Goal: Information Seeking & Learning: Learn about a topic

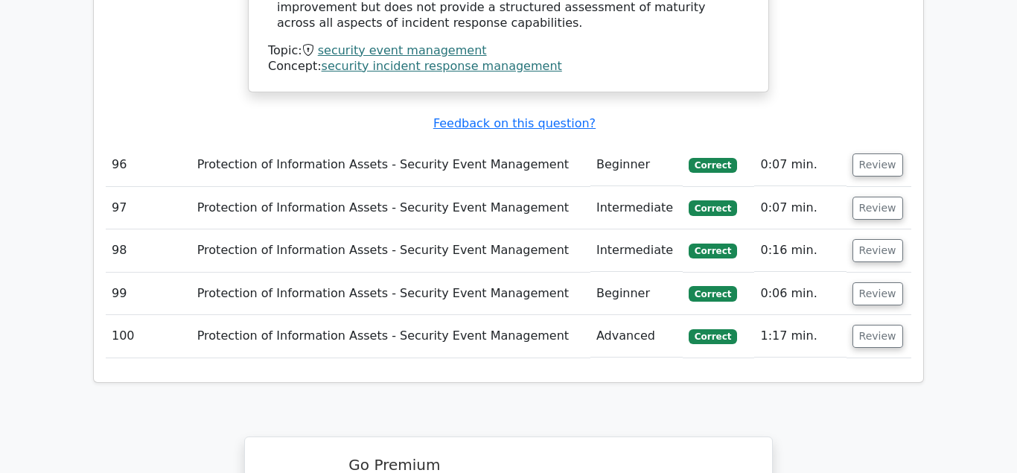
scroll to position [12228, 0]
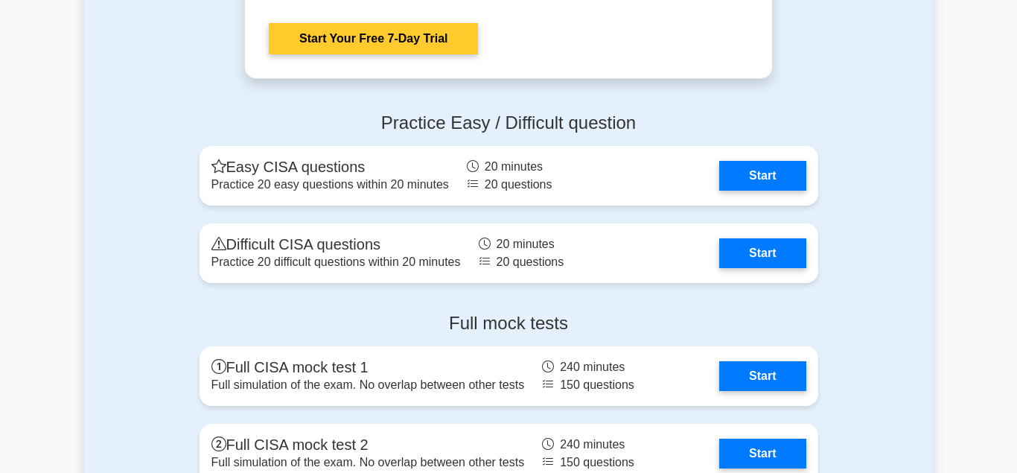
scroll to position [2582, 0]
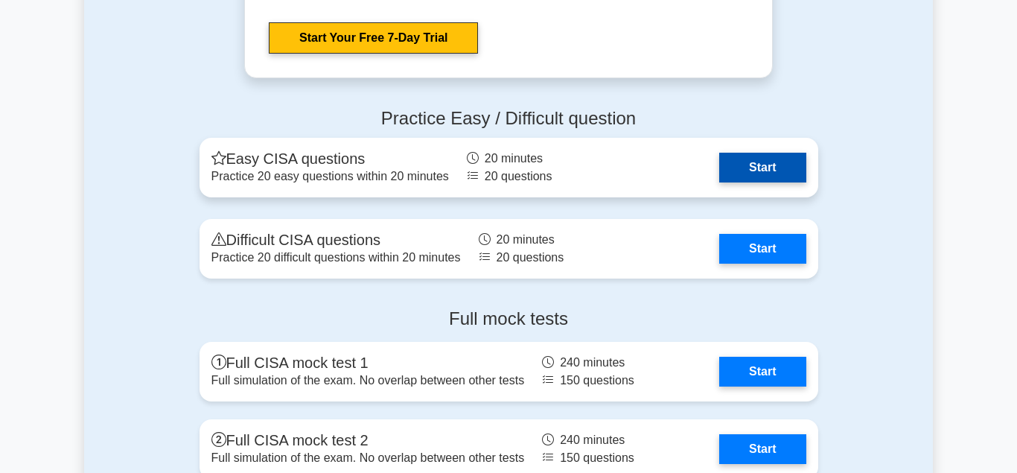
click at [766, 159] on link "Start" at bounding box center [762, 168] width 86 height 30
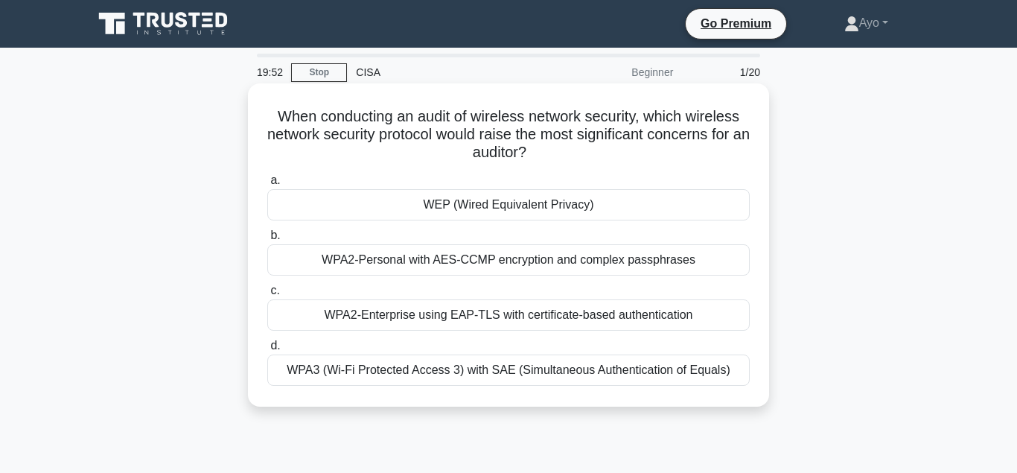
click at [495, 206] on div "WEP (Wired Equivalent Privacy)" at bounding box center [508, 204] width 483 height 31
click at [267, 185] on input "a. WEP (Wired Equivalent Privacy)" at bounding box center [267, 181] width 0 height 10
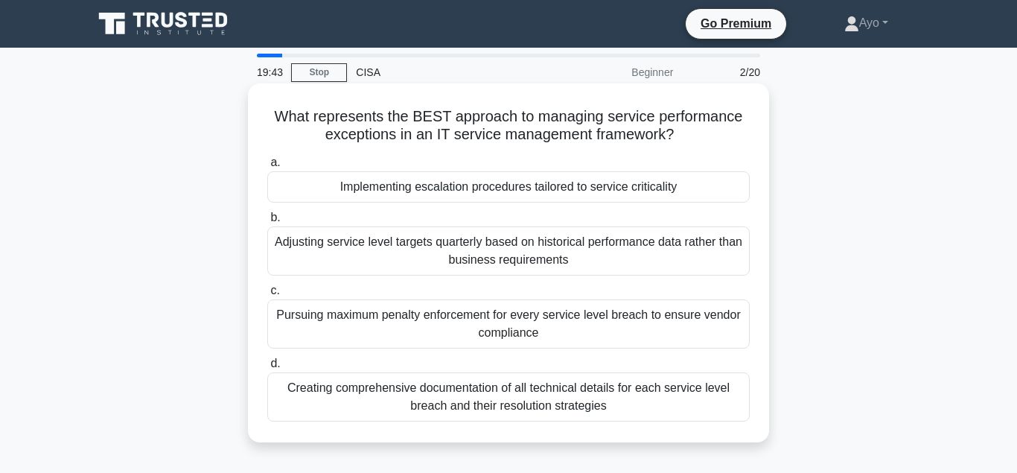
click at [483, 190] on div "Implementing escalation procedures tailored to service criticality" at bounding box center [508, 186] width 483 height 31
click at [267, 168] on input "a. Implementing escalation procedures tailored to service criticality" at bounding box center [267, 163] width 0 height 10
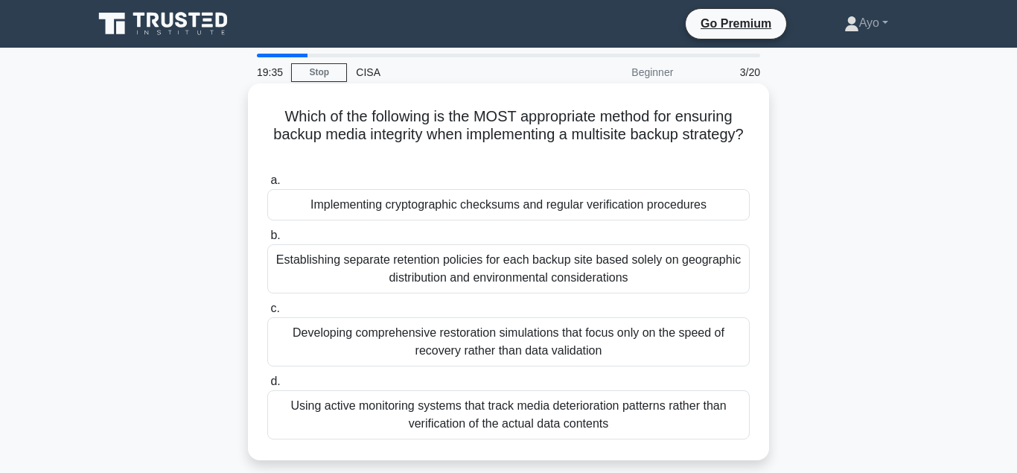
click at [457, 209] on div "Implementing cryptographic checksums and regular verification procedures" at bounding box center [508, 204] width 483 height 31
click at [267, 185] on input "a. Implementing cryptographic checksums and regular verification procedures" at bounding box center [267, 181] width 0 height 10
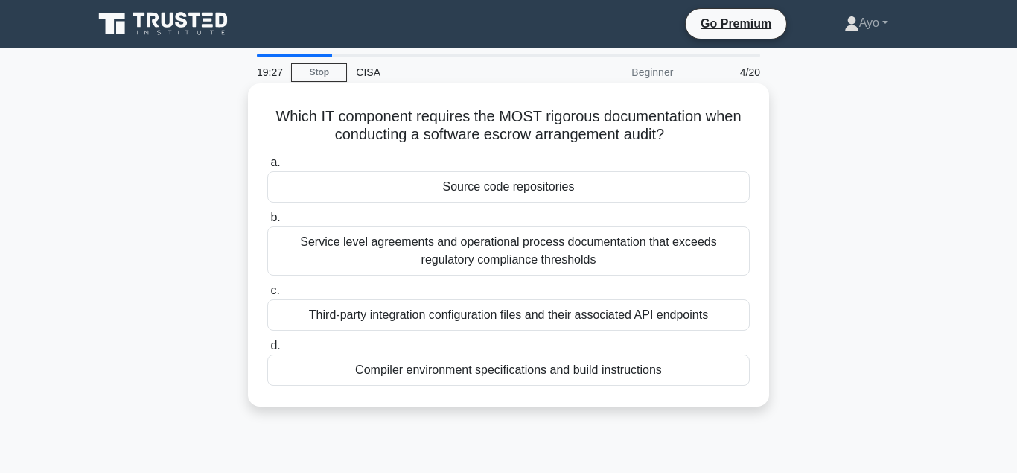
click at [493, 188] on div "Source code repositories" at bounding box center [508, 186] width 483 height 31
click at [267, 168] on input "a. Source code repositories" at bounding box center [267, 163] width 0 height 10
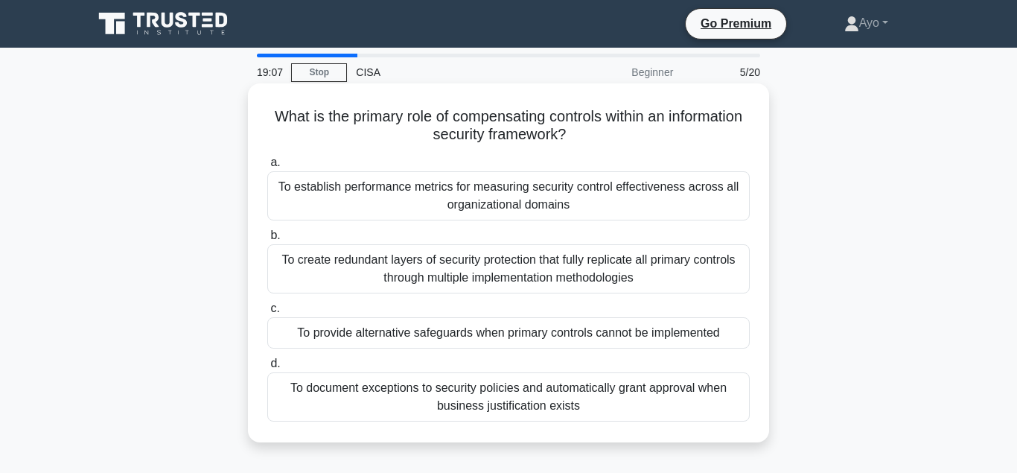
click at [423, 335] on div "To provide alternative safeguards when primary controls cannot be implemented" at bounding box center [508, 332] width 483 height 31
click at [267, 313] on input "c. To provide alternative safeguards when primary controls cannot be implemented" at bounding box center [267, 309] width 0 height 10
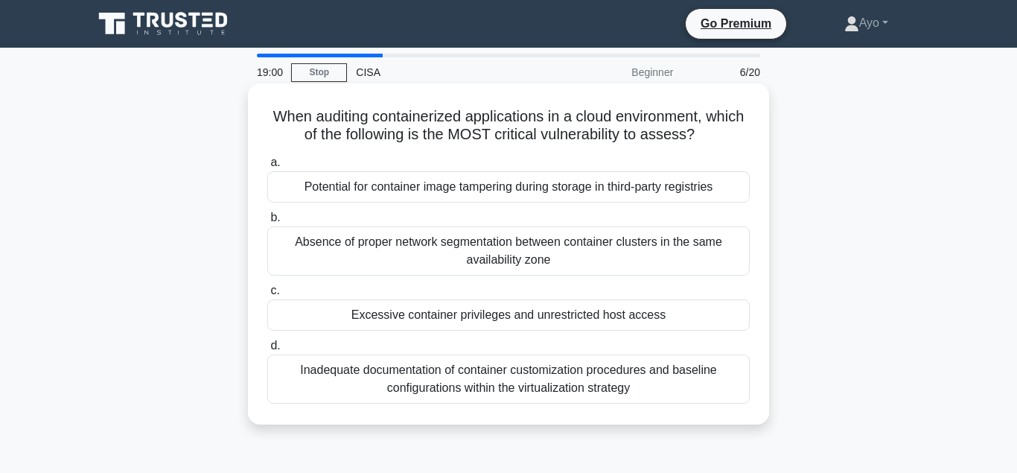
click at [462, 319] on div "Excessive container privileges and unrestricted host access" at bounding box center [508, 314] width 483 height 31
click at [267, 296] on input "c. Excessive container privileges and unrestricted host access" at bounding box center [267, 291] width 0 height 10
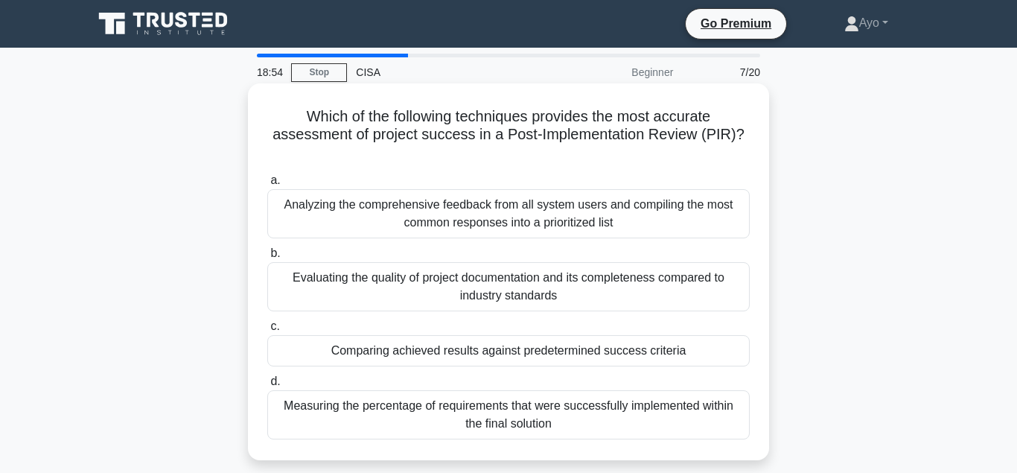
click at [436, 335] on div "Comparing achieved results against predetermined success criteria" at bounding box center [508, 350] width 483 height 31
click at [267, 331] on input "c. Comparing achieved results against predetermined success criteria" at bounding box center [267, 327] width 0 height 10
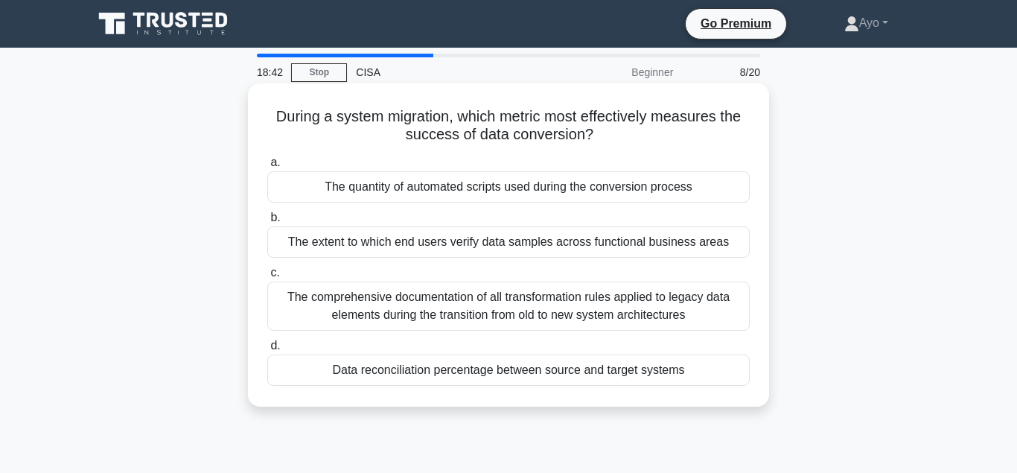
click at [436, 370] on div "Data reconciliation percentage between source and target systems" at bounding box center [508, 369] width 483 height 31
click at [267, 351] on input "d. Data reconciliation percentage between source and target systems" at bounding box center [267, 346] width 0 height 10
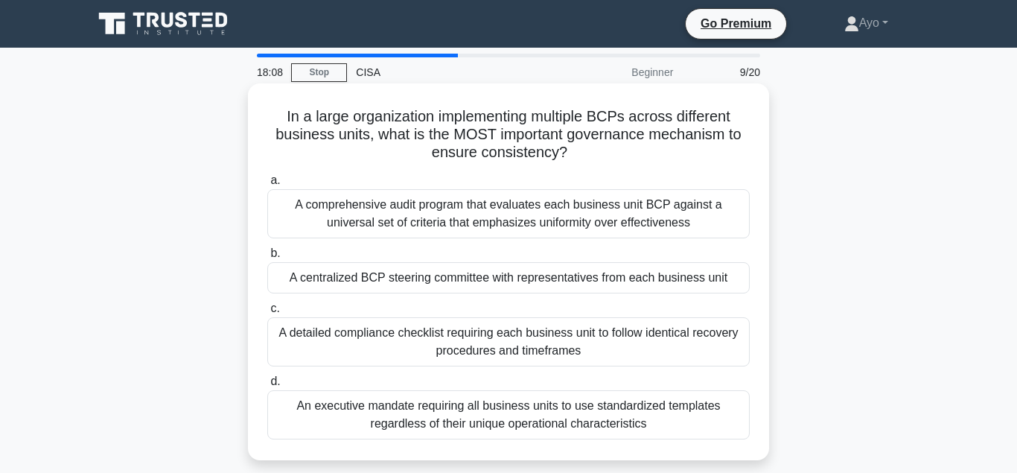
click at [426, 281] on div "A centralized BCP steering committee with representatives from each business un…" at bounding box center [508, 277] width 483 height 31
click at [267, 258] on input "b. A centralized BCP steering committee with representatives from each business…" at bounding box center [267, 254] width 0 height 10
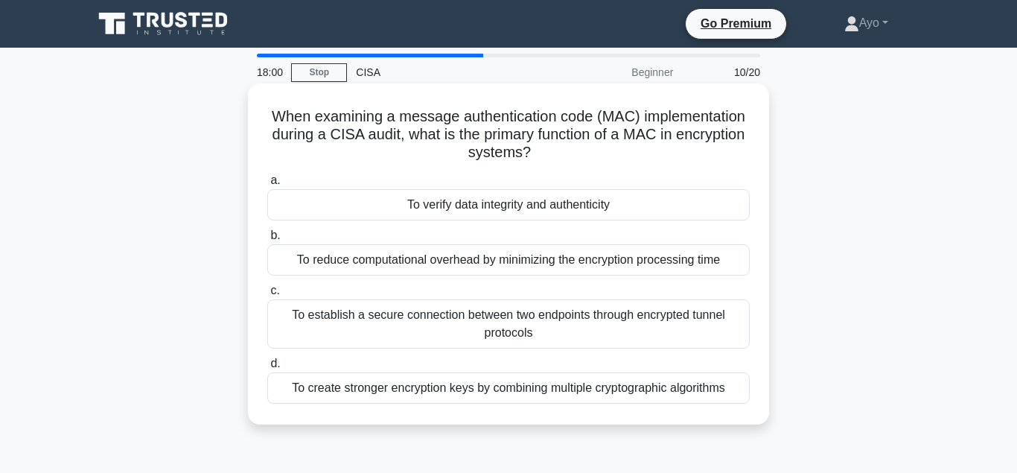
click at [464, 208] on div "To verify data integrity and authenticity" at bounding box center [508, 204] width 483 height 31
click at [267, 185] on input "a. To verify data integrity and authenticity" at bounding box center [267, 181] width 0 height 10
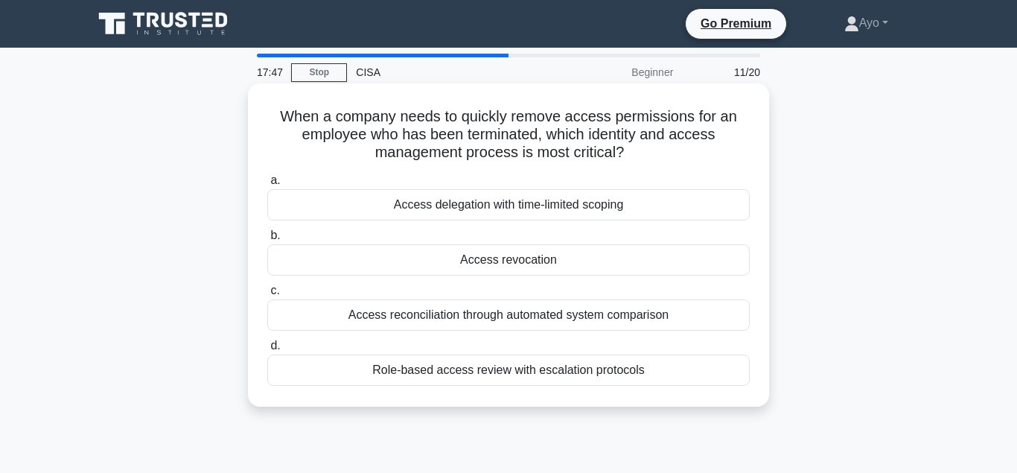
click at [472, 264] on div "Access revocation" at bounding box center [508, 259] width 483 height 31
click at [267, 241] on input "b. Access revocation" at bounding box center [267, 236] width 0 height 10
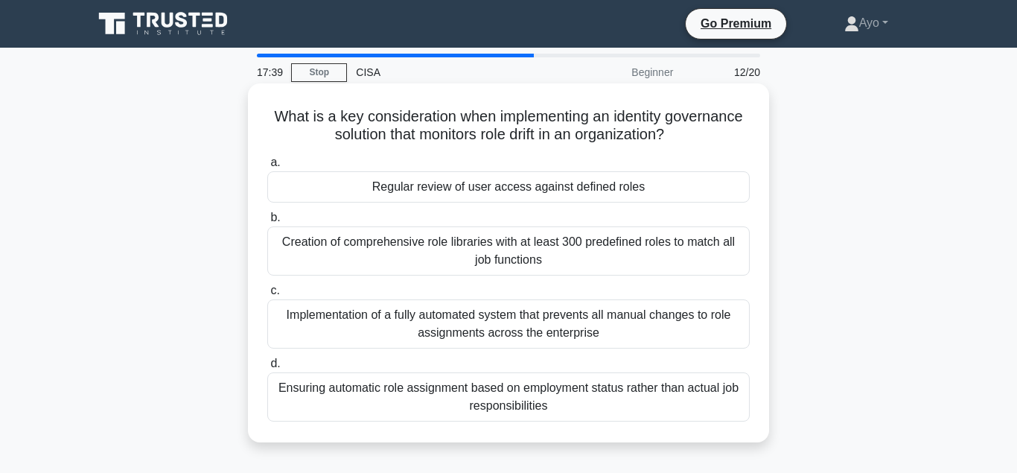
click at [439, 191] on div "Regular review of user access against defined roles" at bounding box center [508, 186] width 483 height 31
click at [267, 168] on input "a. Regular review of user access against defined roles" at bounding box center [267, 163] width 0 height 10
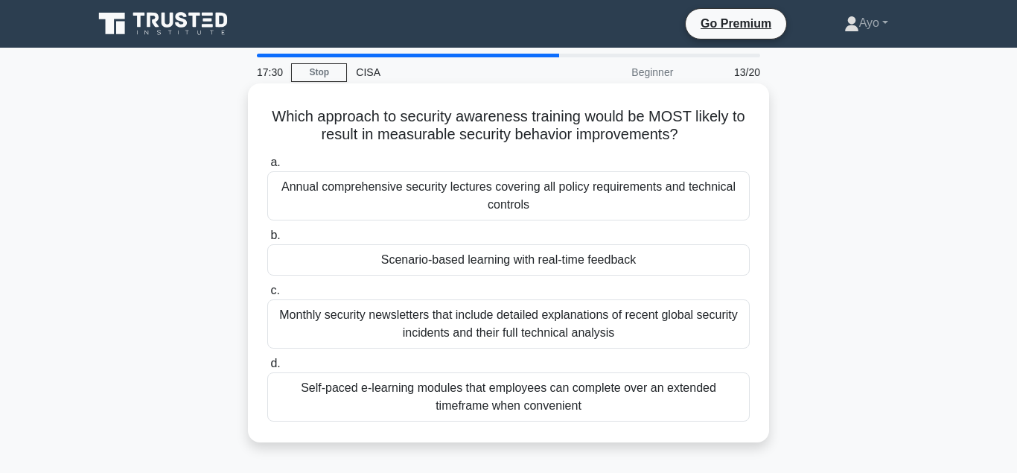
click at [462, 261] on div "Scenario-based learning with real-time feedback" at bounding box center [508, 259] width 483 height 31
click at [267, 241] on input "b. Scenario-based learning with real-time feedback" at bounding box center [267, 236] width 0 height 10
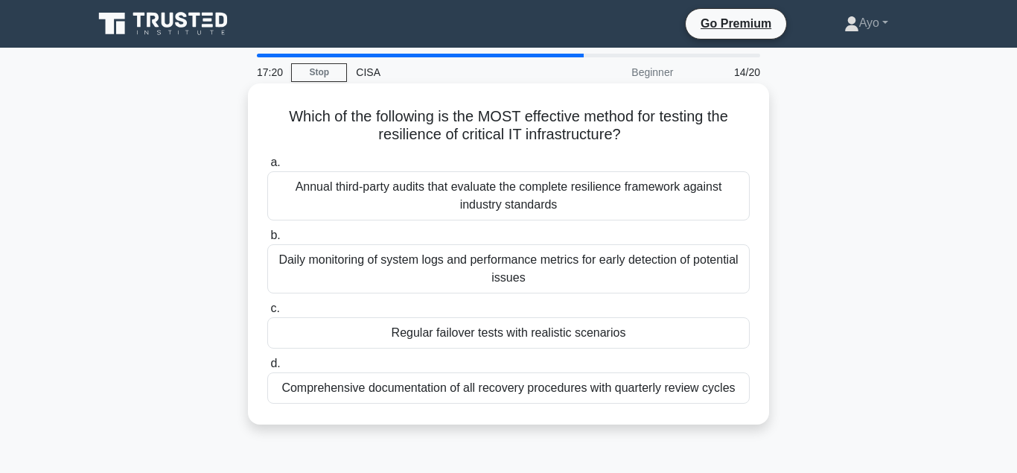
click at [458, 331] on div "Regular failover tests with realistic scenarios" at bounding box center [508, 332] width 483 height 31
click at [267, 313] on input "c. Regular failover tests with realistic scenarios" at bounding box center [267, 309] width 0 height 10
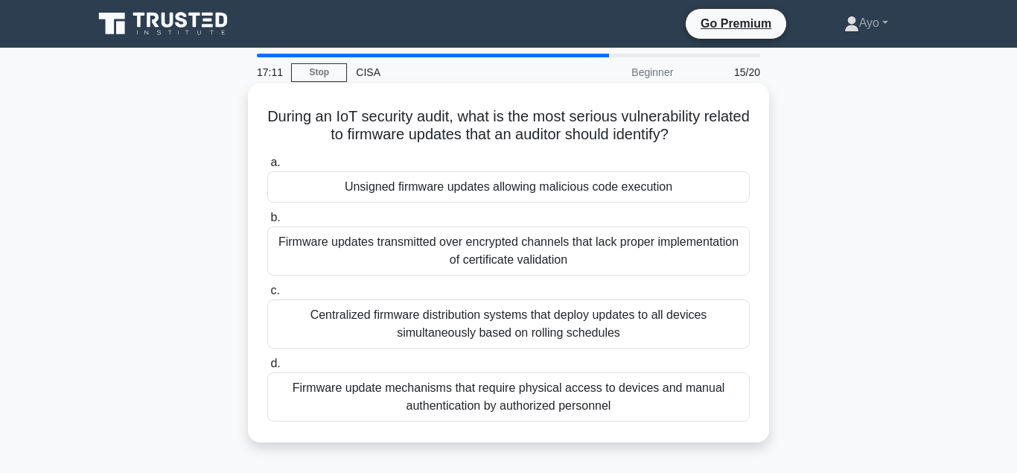
click at [419, 188] on div "Unsigned firmware updates allowing malicious code execution" at bounding box center [508, 186] width 483 height 31
click at [267, 168] on input "a. Unsigned firmware updates allowing malicious code execution" at bounding box center [267, 163] width 0 height 10
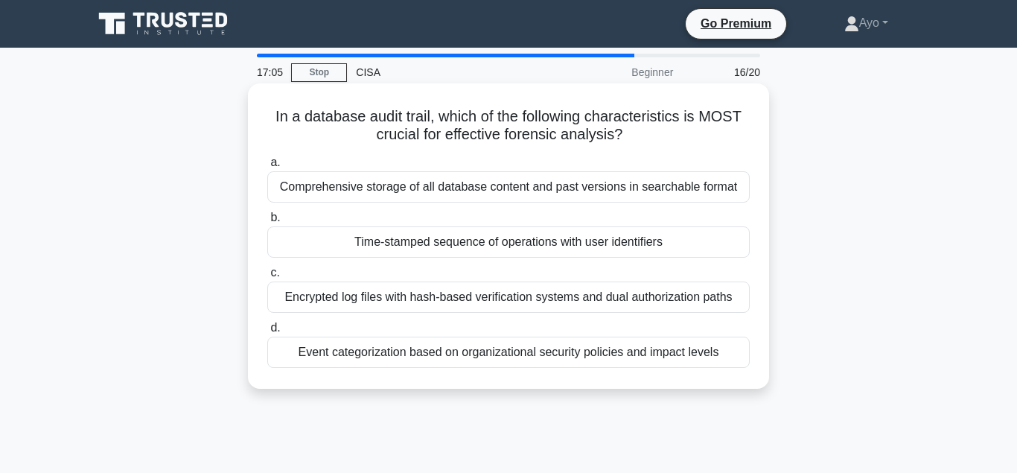
click at [388, 243] on div "Time-stamped sequence of operations with user identifiers" at bounding box center [508, 241] width 483 height 31
click at [267, 223] on input "b. Time-stamped sequence of operations with user identifiers" at bounding box center [267, 218] width 0 height 10
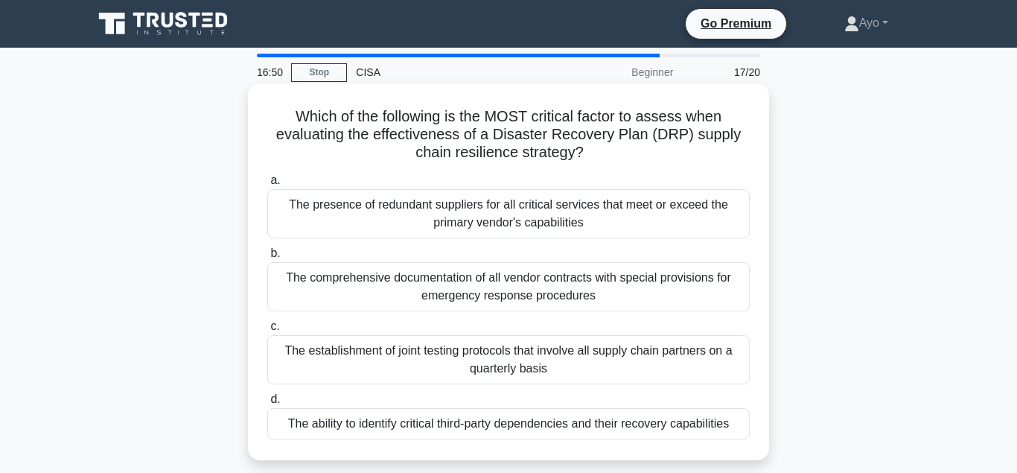
click at [423, 424] on div "The ability to identify critical third-party dependencies and their recovery ca…" at bounding box center [508, 423] width 483 height 31
click at [267, 404] on input "d. The ability to identify critical third-party dependencies and their recovery…" at bounding box center [267, 400] width 0 height 10
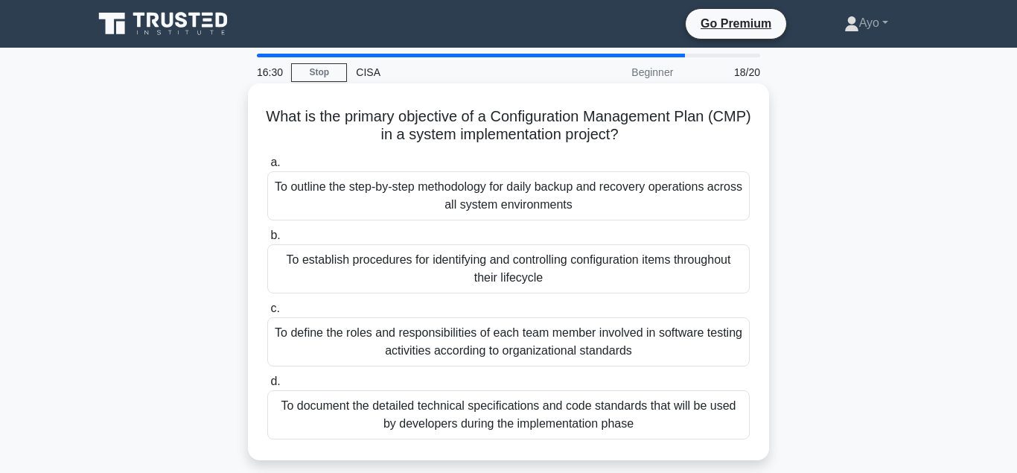
click at [456, 265] on div "To establish procedures for identifying and controlling configuration items thr…" at bounding box center [508, 268] width 483 height 49
click at [267, 241] on input "b. To establish procedures for identifying and controlling configuration items …" at bounding box center [267, 236] width 0 height 10
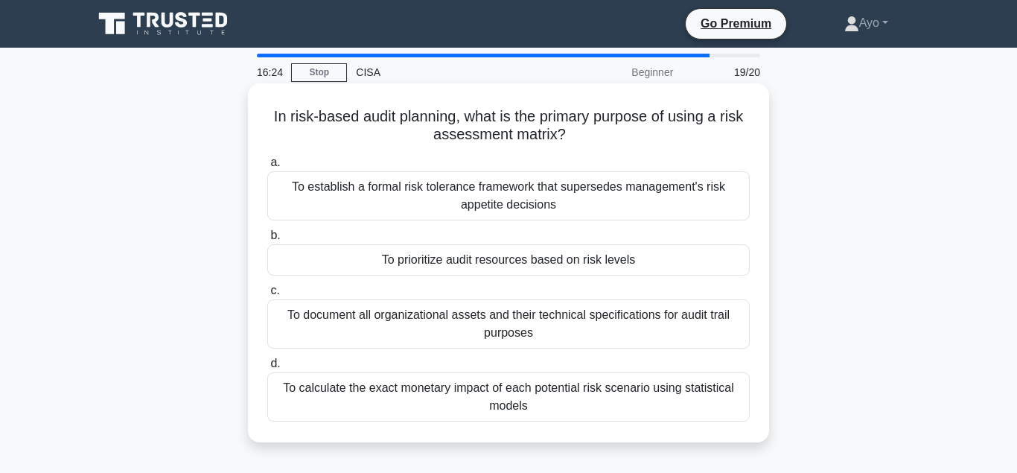
click at [428, 262] on div "To prioritize audit resources based on risk levels" at bounding box center [508, 259] width 483 height 31
click at [267, 241] on input "b. To prioritize audit resources based on risk levels" at bounding box center [267, 236] width 0 height 10
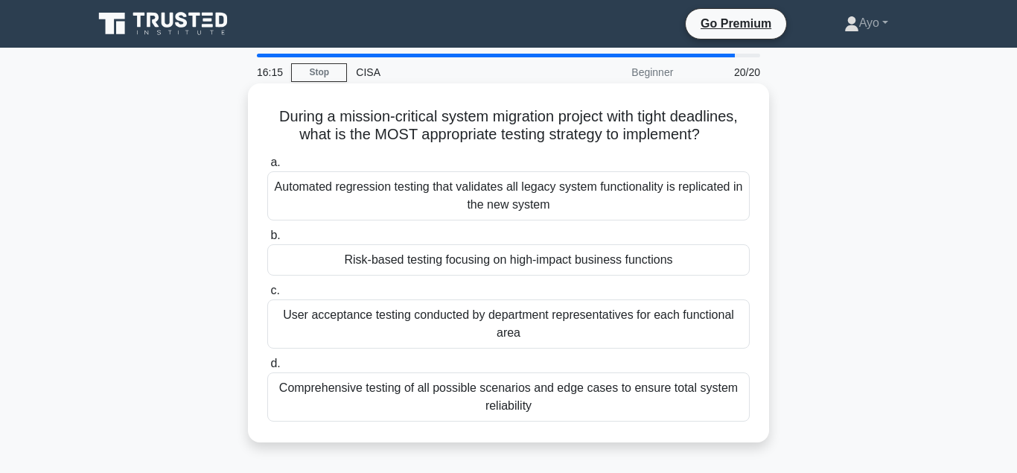
click at [431, 262] on div "Risk-based testing focusing on high-impact business functions" at bounding box center [508, 259] width 483 height 31
click at [267, 241] on input "b. Risk-based testing focusing on high-impact business functions" at bounding box center [267, 236] width 0 height 10
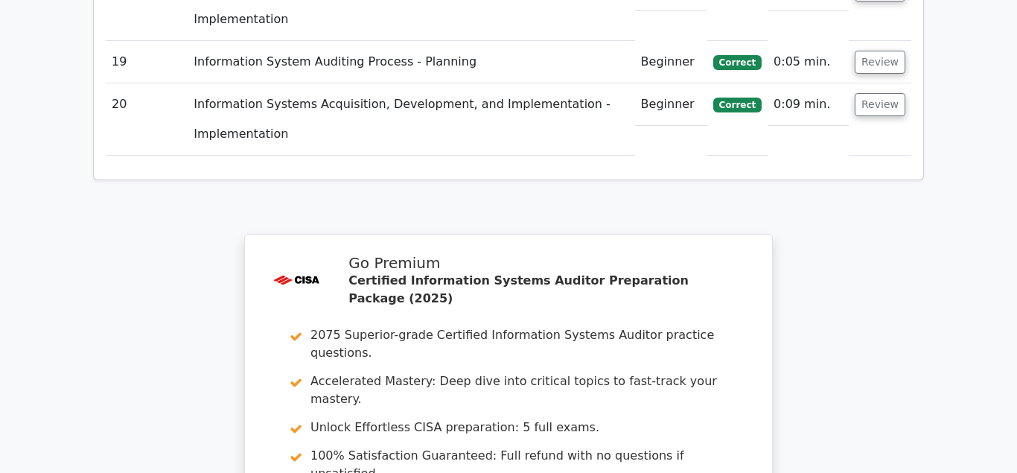
scroll to position [3108, 0]
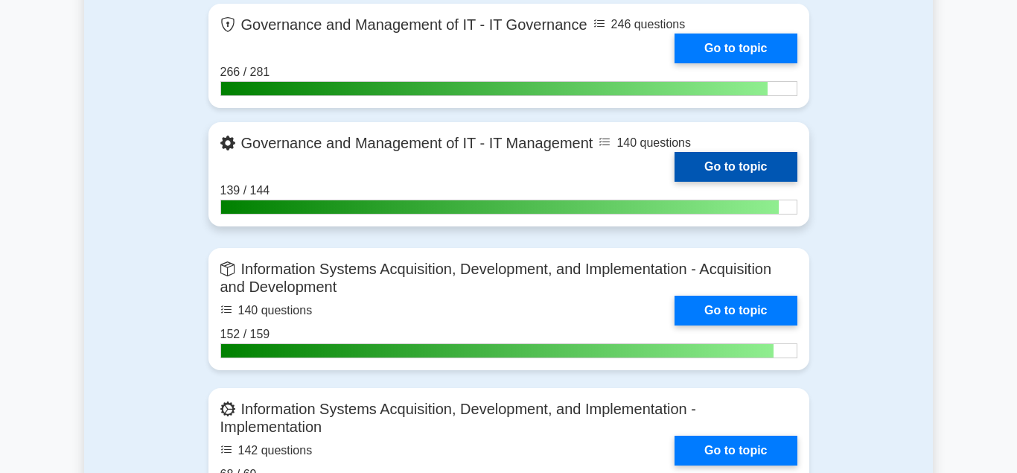
scroll to position [1291, 0]
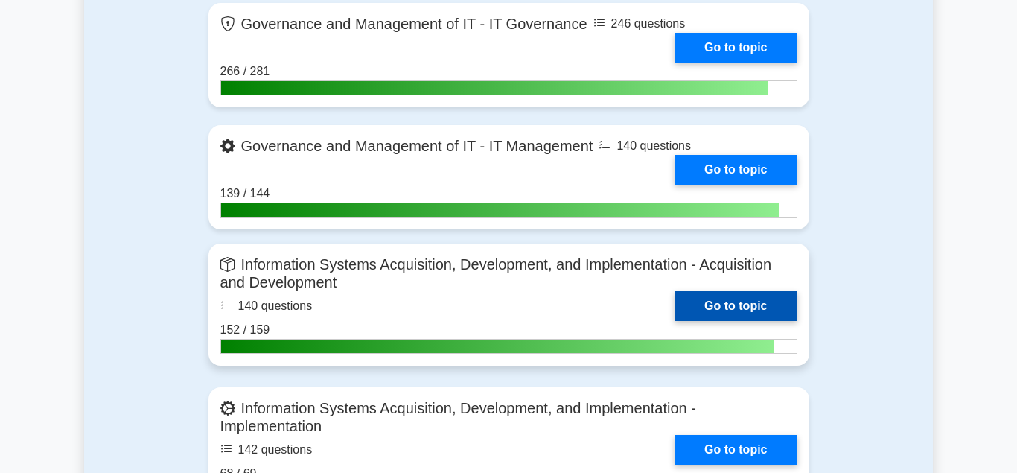
click at [704, 297] on link "Go to topic" at bounding box center [736, 306] width 122 height 30
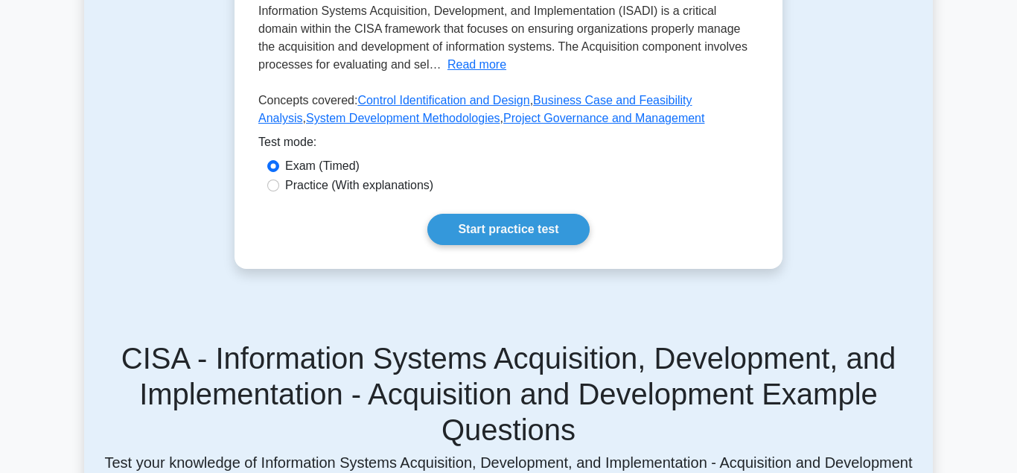
scroll to position [503, 0]
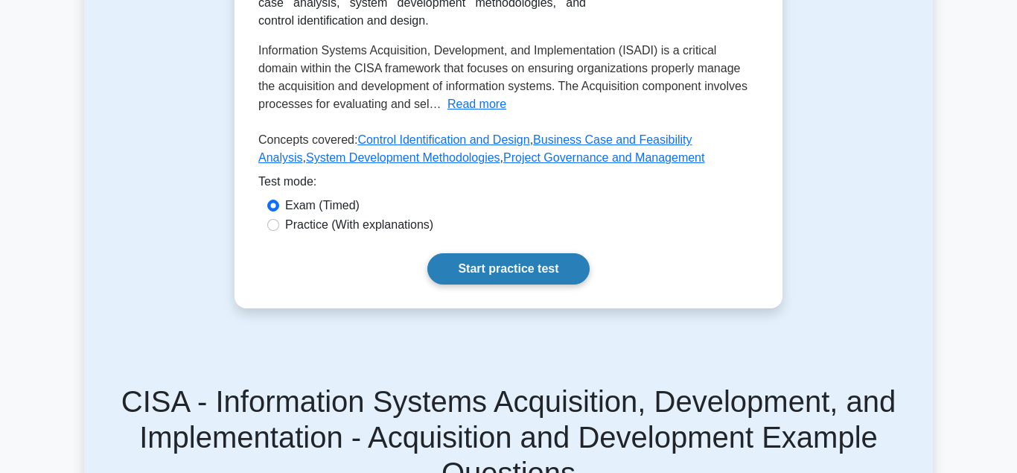
click at [509, 270] on link "Start practice test" at bounding box center [508, 268] width 162 height 31
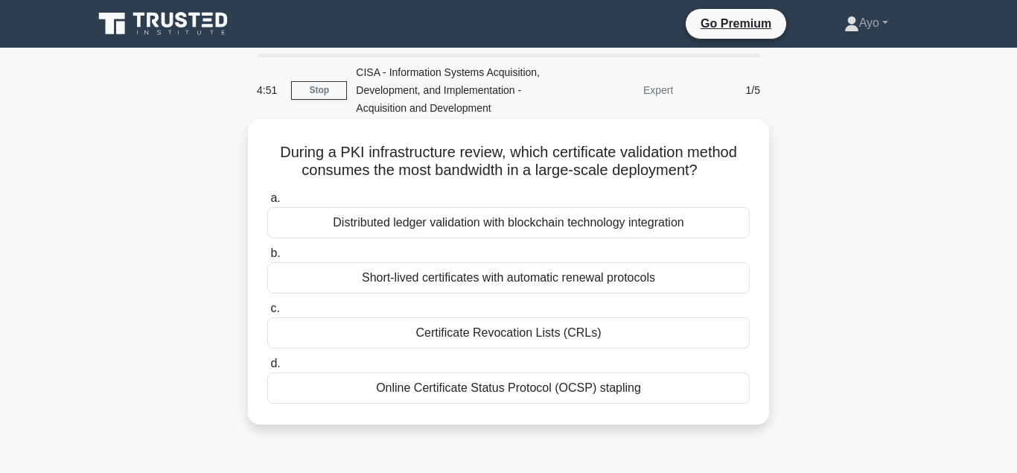
click at [494, 335] on div "Certificate Revocation Lists (CRLs)" at bounding box center [508, 332] width 483 height 31
click at [267, 313] on input "c. Certificate Revocation Lists (CRLs)" at bounding box center [267, 309] width 0 height 10
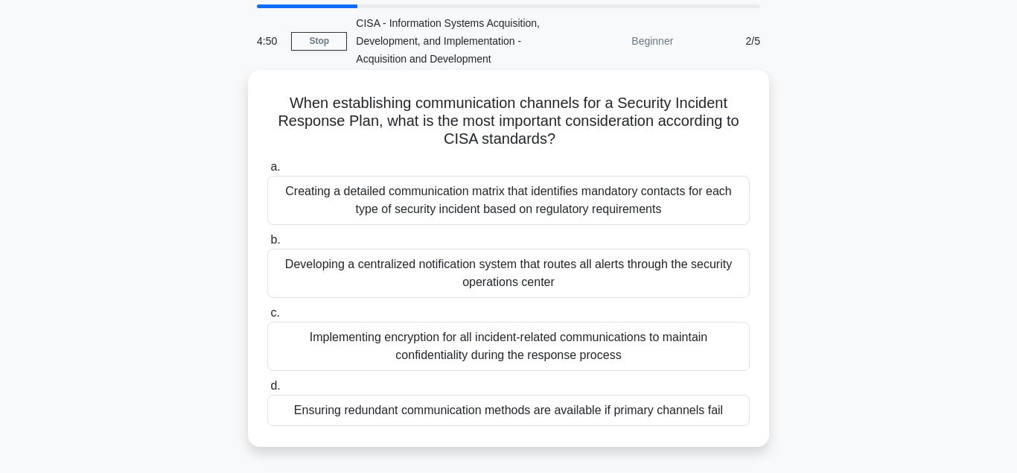
scroll to position [76, 0]
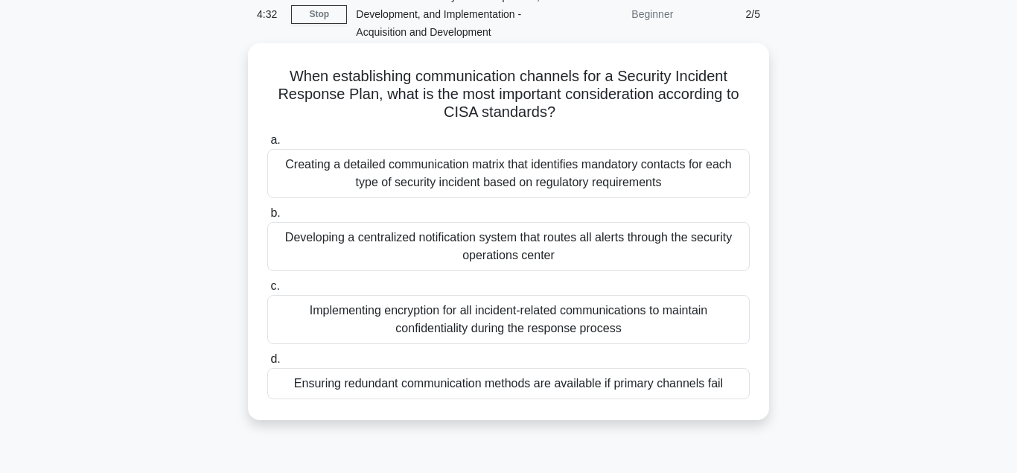
click at [407, 386] on div "Ensuring redundant communication methods are available if primary channels fail" at bounding box center [508, 383] width 483 height 31
click at [267, 364] on input "d. Ensuring redundant communication methods are available if primary channels f…" at bounding box center [267, 359] width 0 height 10
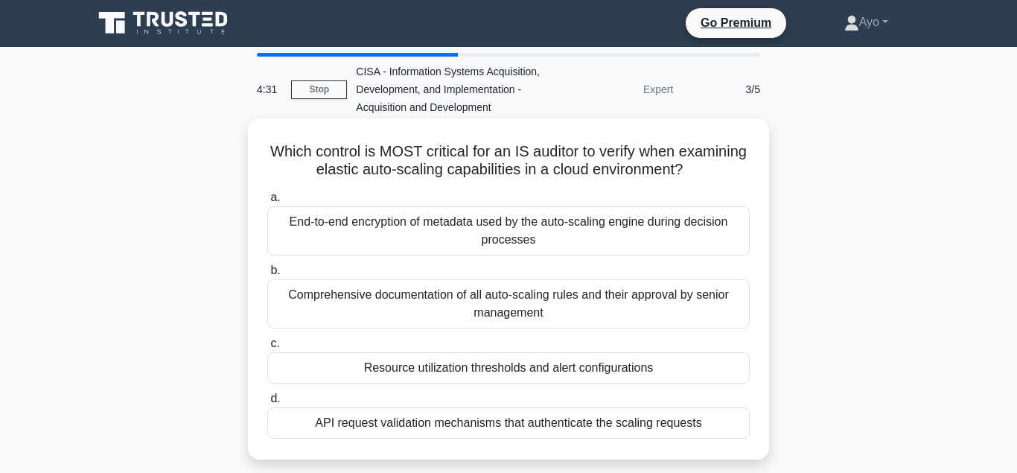
scroll to position [0, 0]
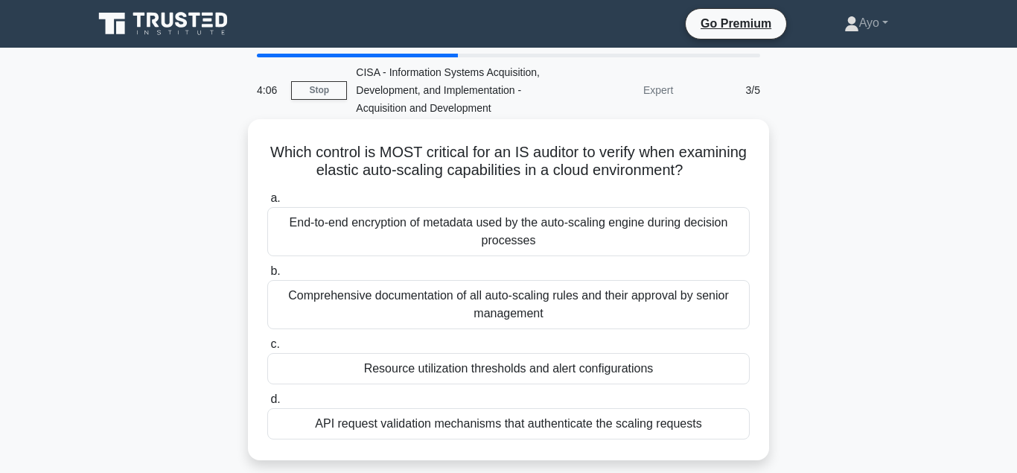
click at [484, 370] on div "Resource utilization thresholds and alert configurations" at bounding box center [508, 368] width 483 height 31
click at [267, 349] on input "c. Resource utilization thresholds and alert configurations" at bounding box center [267, 345] width 0 height 10
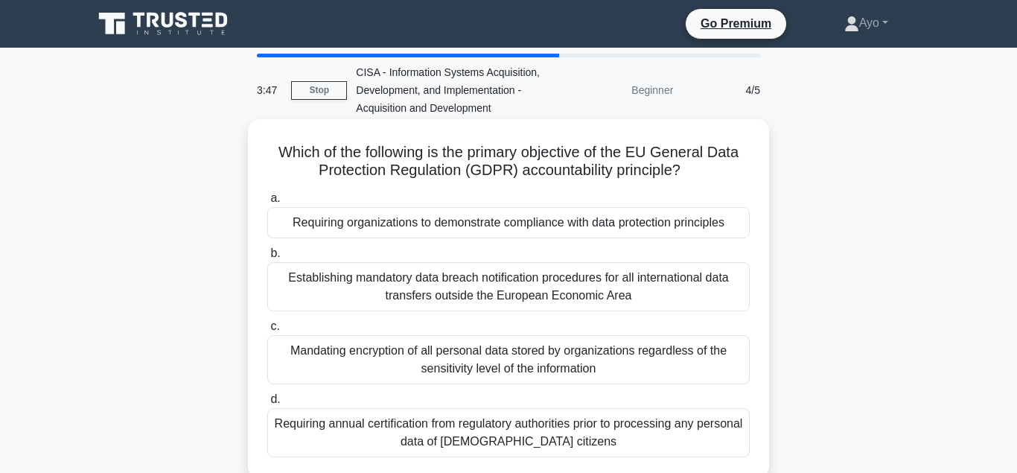
click at [445, 223] on div "Requiring organizations to demonstrate compliance with data protection principl…" at bounding box center [508, 222] width 483 height 31
click at [267, 203] on input "a. Requiring organizations to demonstrate compliance with data protection princ…" at bounding box center [267, 199] width 0 height 10
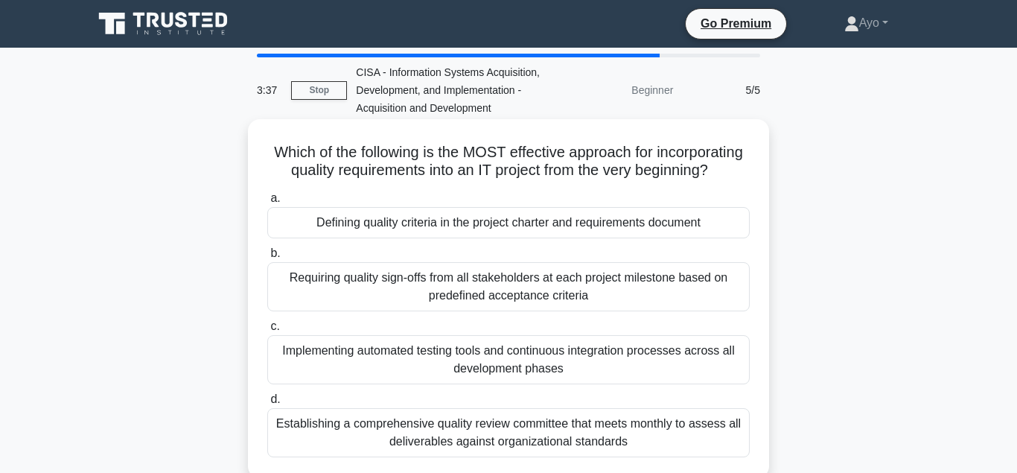
click at [431, 225] on div "Defining quality criteria in the project charter and requirements document" at bounding box center [508, 222] width 483 height 31
click at [267, 203] on input "a. Defining quality criteria in the project charter and requirements document" at bounding box center [267, 199] width 0 height 10
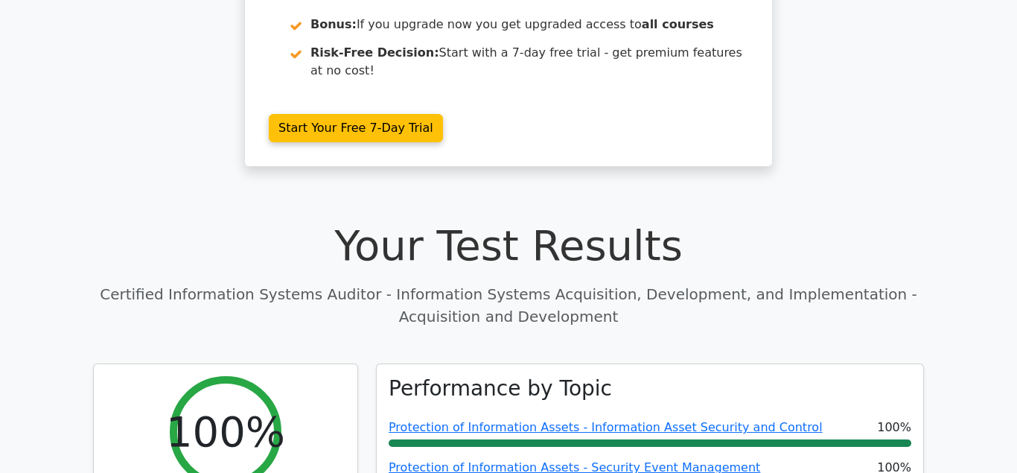
scroll to position [304, 0]
